Goal: Ask a question: Seek information or help from site administrators or community

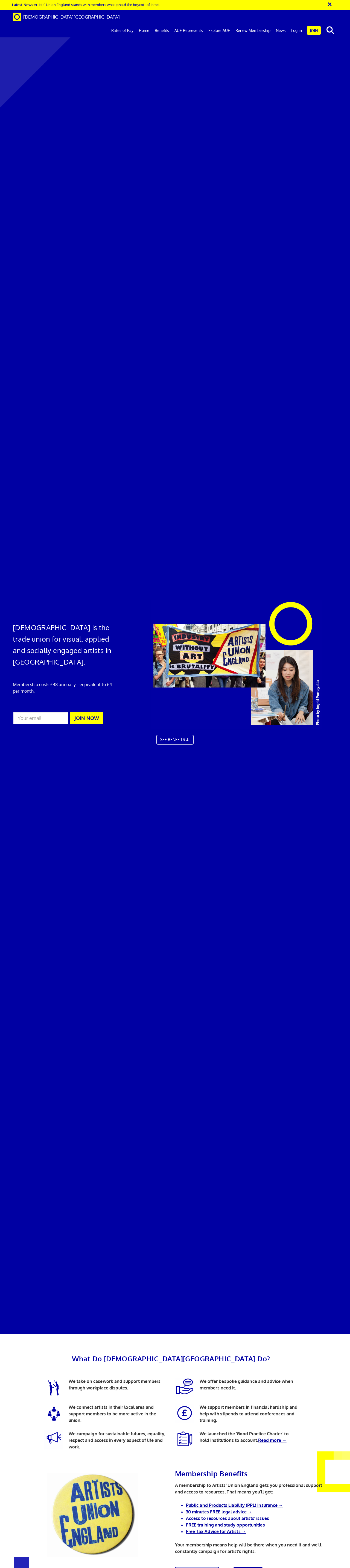
scroll to position [284, 0]
click at [206, 1557] on link "Ask a question" at bounding box center [197, 1573] width 48 height 14
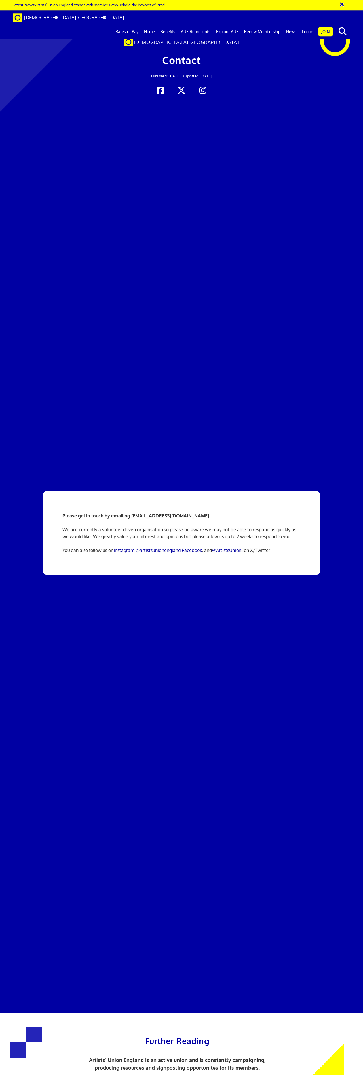
scroll to position [206, 0]
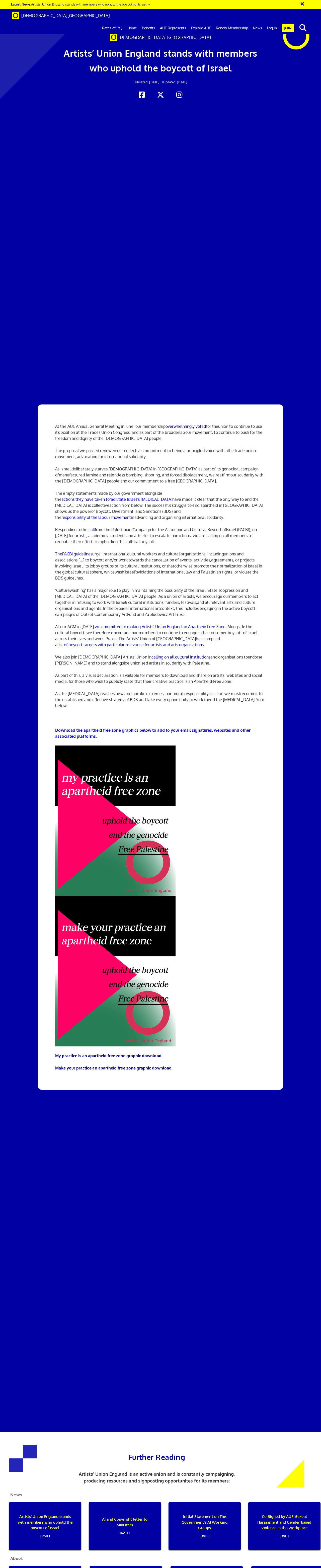
scroll to position [235, 0]
